Goal: Information Seeking & Learning: Learn about a topic

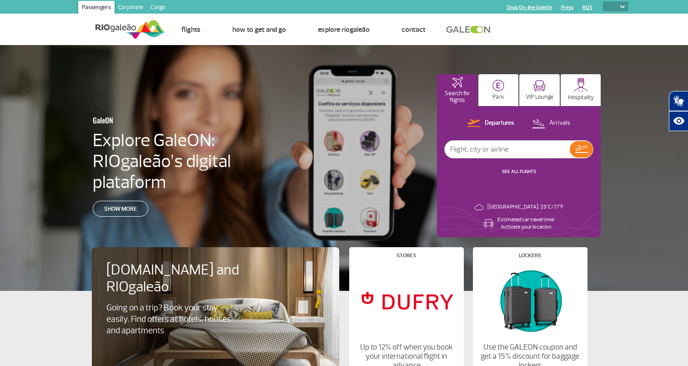
select select
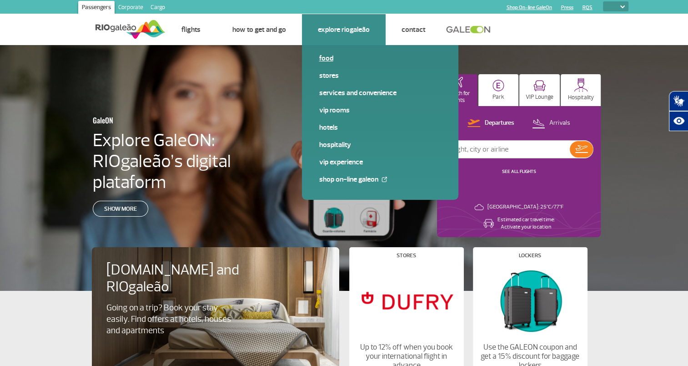
click at [324, 57] on link "Food" at bounding box center [380, 58] width 122 height 10
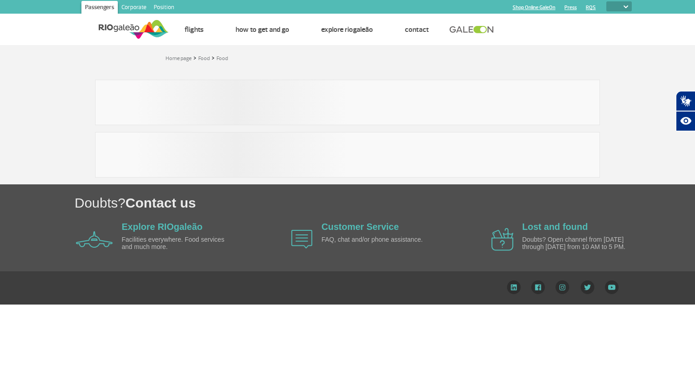
select select
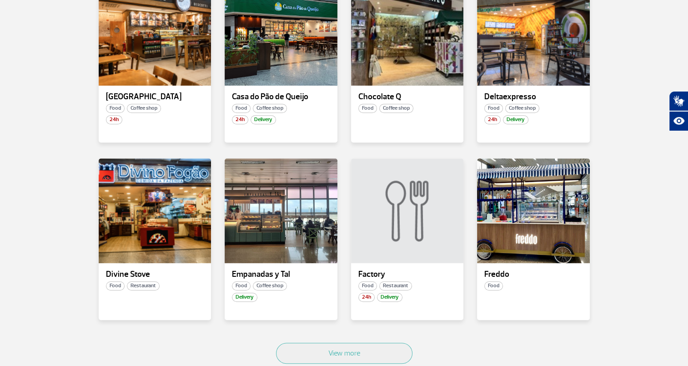
scroll to position [402, 0]
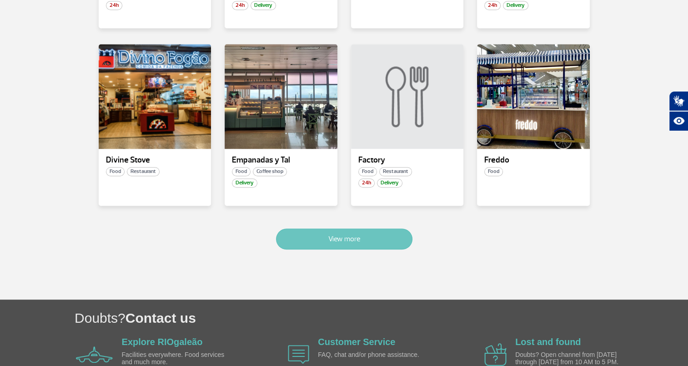
click at [377, 231] on button "View more" at bounding box center [344, 238] width 136 height 21
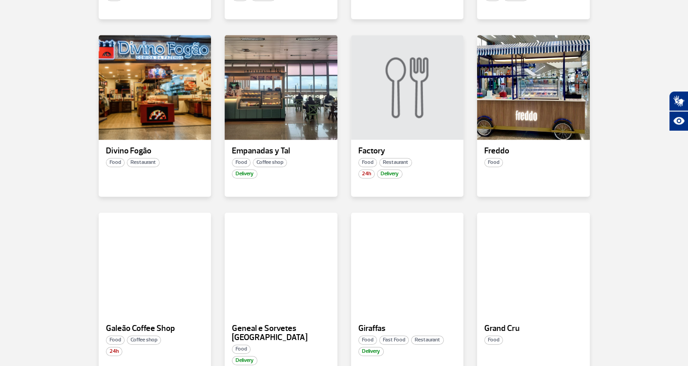
scroll to position [1048, 0]
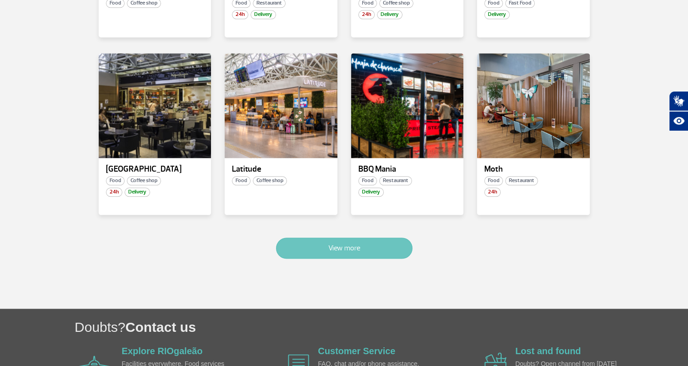
click at [357, 237] on button "View more" at bounding box center [344, 247] width 136 height 21
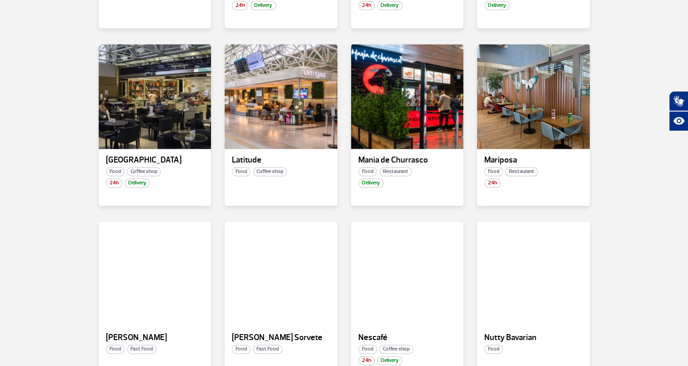
scroll to position [1580, 0]
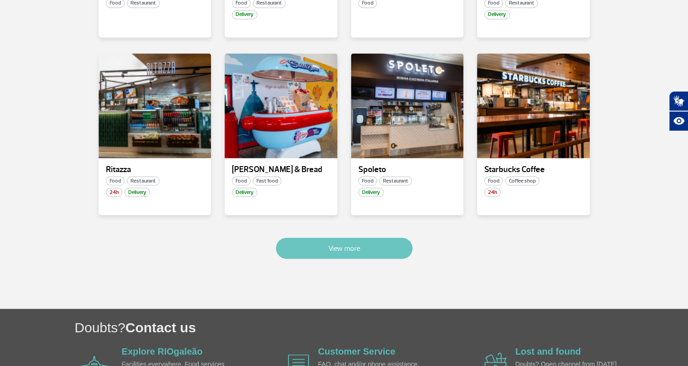
click at [359, 241] on button "View more" at bounding box center [344, 247] width 136 height 21
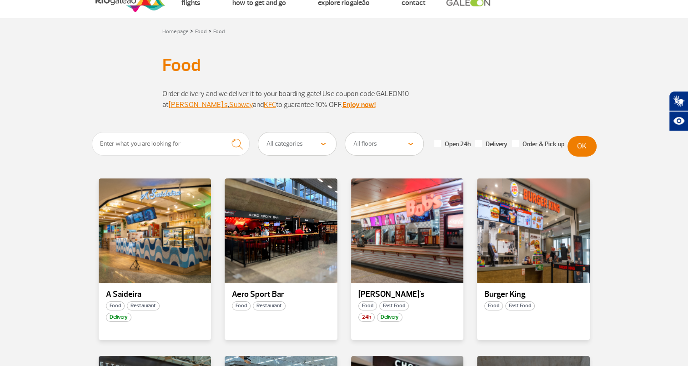
scroll to position [0, 0]
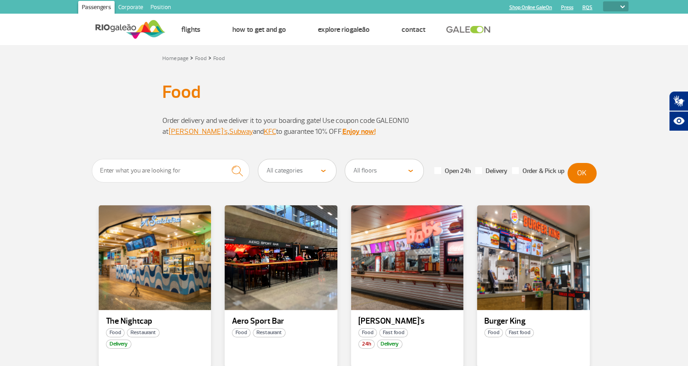
click at [329, 175] on select "All categories Coffee shop Fast food Restaurant Souvenir Convenience shop" at bounding box center [297, 170] width 78 height 23
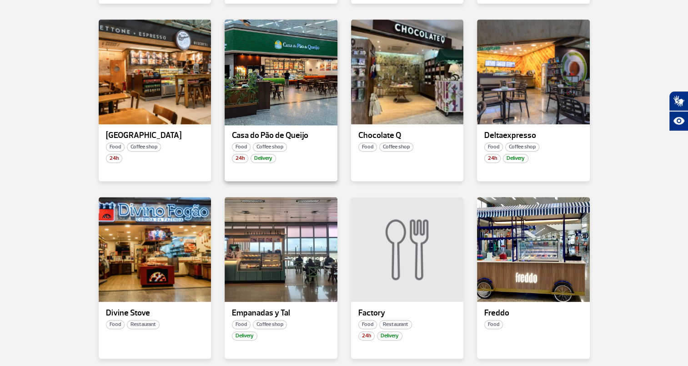
scroll to position [358, 0]
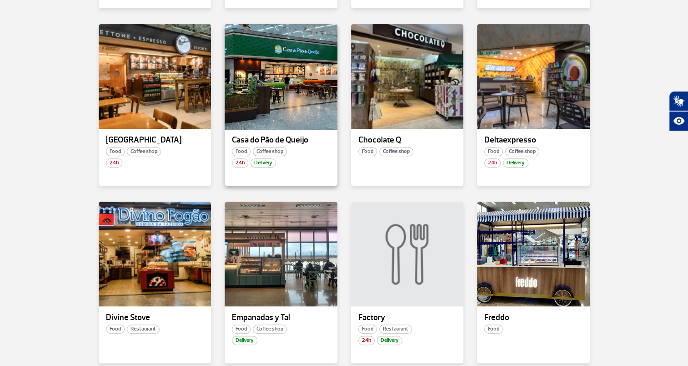
click at [290, 96] on div at bounding box center [281, 76] width 115 height 107
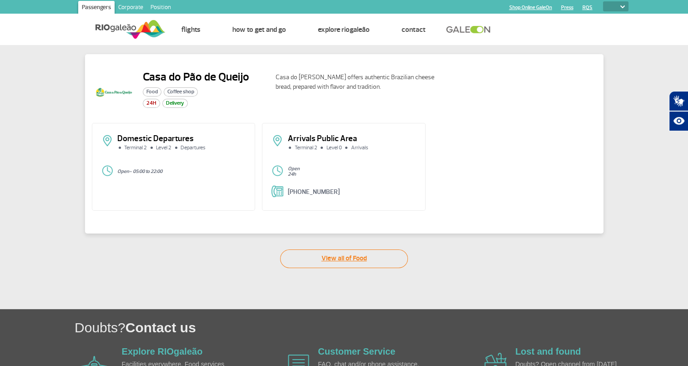
click at [368, 261] on link "View all of Food" at bounding box center [344, 258] width 128 height 19
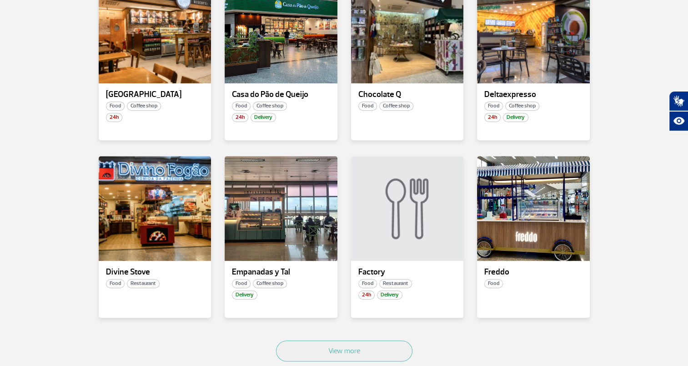
scroll to position [405, 0]
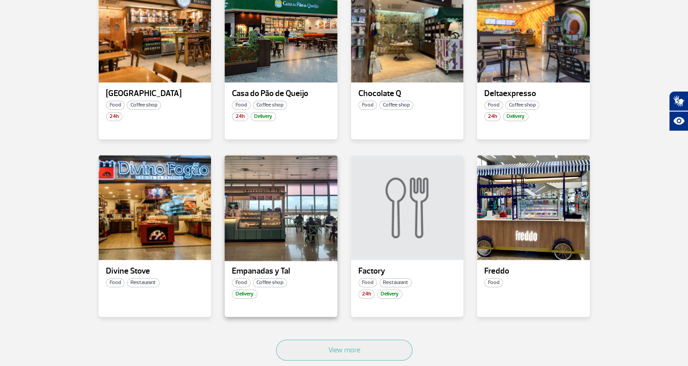
click at [298, 222] on div at bounding box center [281, 207] width 115 height 107
